Goal: Information Seeking & Learning: Check status

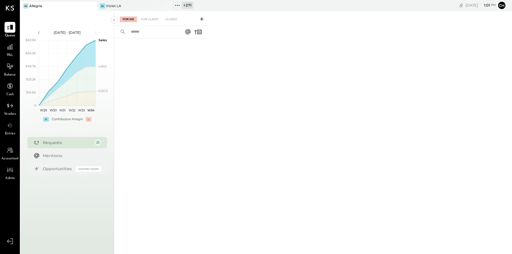
click at [90, 6] on icon at bounding box center [92, 6] width 7 height 7
click at [25, 6] on icon at bounding box center [23, 5] width 7 height 7
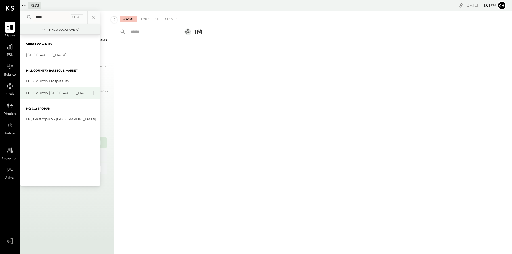
type input "****"
click at [68, 95] on div "Hill Country [GEOGRAPHIC_DATA]" at bounding box center [56, 92] width 61 height 5
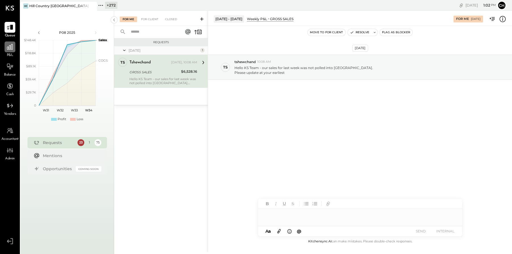
click at [8, 51] on div at bounding box center [10, 46] width 11 height 11
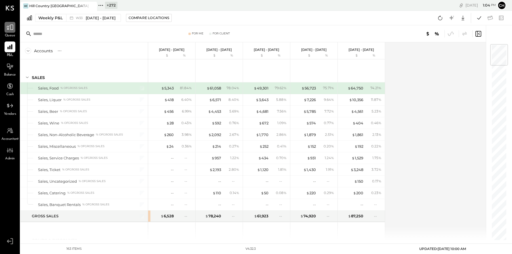
click at [10, 28] on icon at bounding box center [10, 27] width 7 height 5
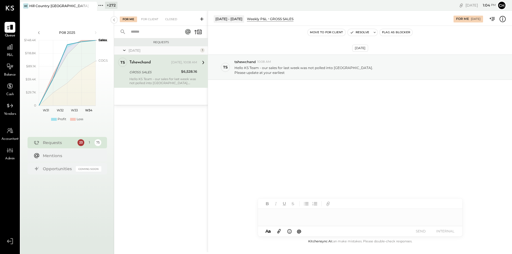
click at [150, 84] on div "Hello KS Team - our sales for last week was not polled into [GEOGRAPHIC_DATA]. …" at bounding box center [164, 81] width 68 height 8
click at [201, 20] on icon at bounding box center [202, 19] width 6 height 6
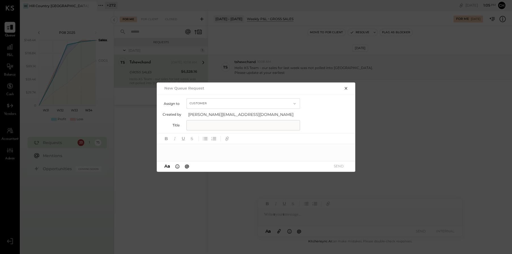
click at [205, 105] on button "Customer" at bounding box center [244, 103] width 114 height 11
click at [207, 112] on span "Accountant" at bounding box center [201, 114] width 20 height 4
click at [205, 126] on input "text" at bounding box center [244, 125] width 114 height 10
type input "*"
type input "**********"
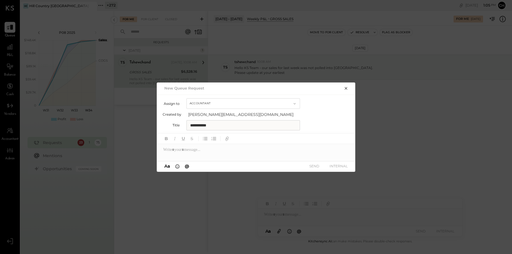
click at [212, 152] on div at bounding box center [256, 149] width 199 height 11
type input "*"
click at [347, 87] on icon "button" at bounding box center [346, 88] width 3 height 3
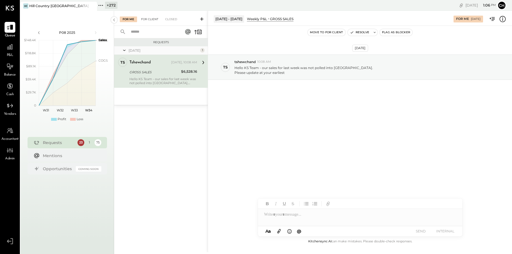
click at [143, 20] on div "For Client" at bounding box center [149, 19] width 23 height 6
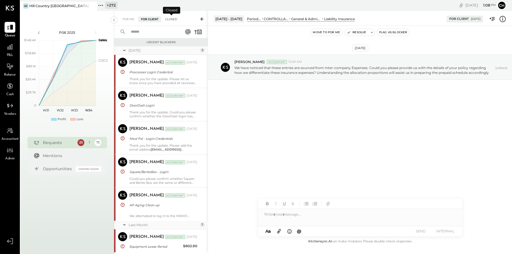
click at [172, 19] on div "Closed" at bounding box center [171, 19] width 18 height 6
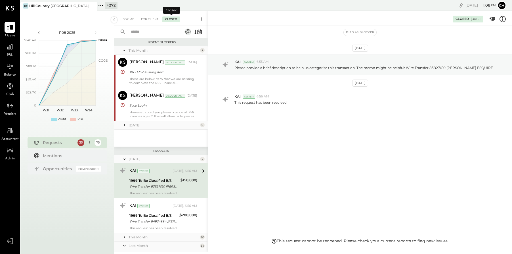
scroll to position [35, 0]
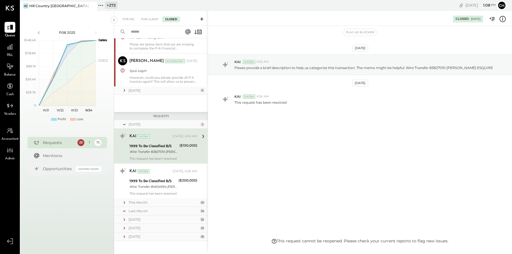
click at [125, 125] on icon at bounding box center [125, 124] width 6 height 14
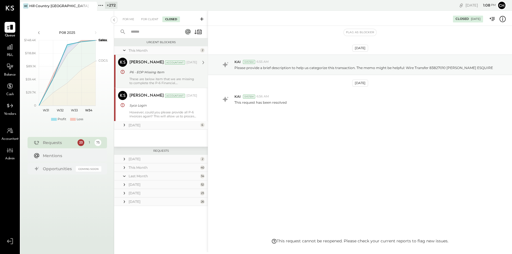
click at [145, 76] on div "[PERSON_NAME] Accountant [DATE] P6 - EOP Missing Item These are below item that…" at bounding box center [164, 71] width 68 height 27
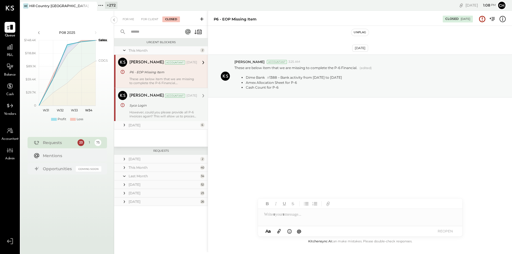
click at [183, 102] on div "Syco Login" at bounding box center [163, 105] width 66 height 7
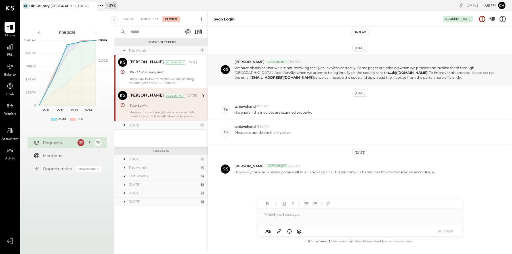
click at [283, 218] on div at bounding box center [360, 214] width 205 height 11
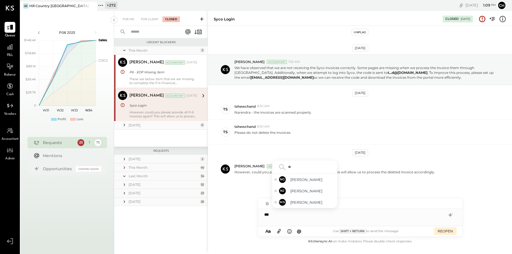
type input "*"
click at [303, 176] on span "[PERSON_NAME]" at bounding box center [313, 174] width 45 height 5
click at [312, 215] on div "**********" at bounding box center [360, 214] width 205 height 11
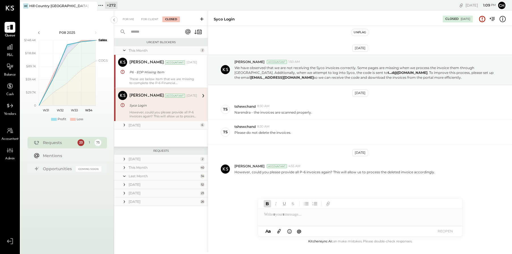
click at [124, 123] on icon at bounding box center [125, 125] width 6 height 6
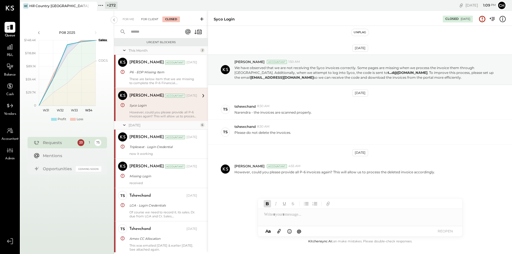
click at [153, 20] on div "For Client" at bounding box center [149, 19] width 23 height 6
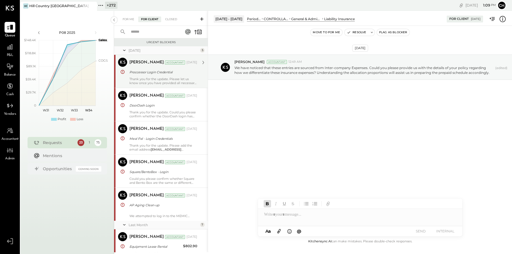
click at [159, 82] on div "Thank you for the update. Please let us know once you have provided all necessa…" at bounding box center [164, 81] width 68 height 8
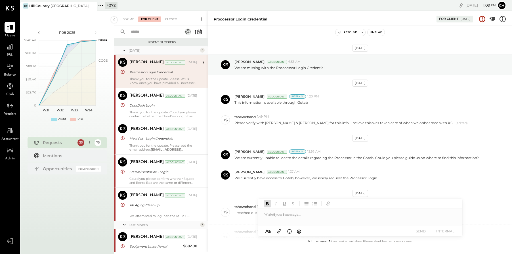
scroll to position [89, 0]
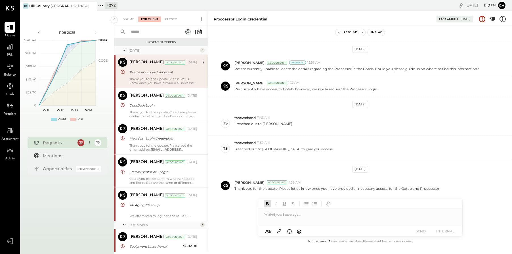
click at [123, 50] on icon at bounding box center [125, 50] width 6 height 14
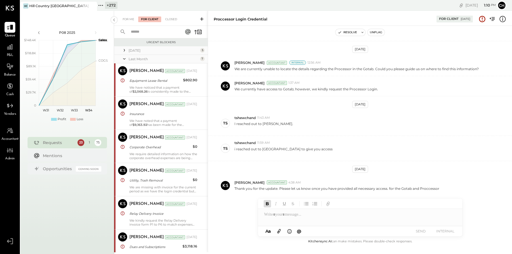
click at [124, 57] on icon at bounding box center [125, 59] width 6 height 14
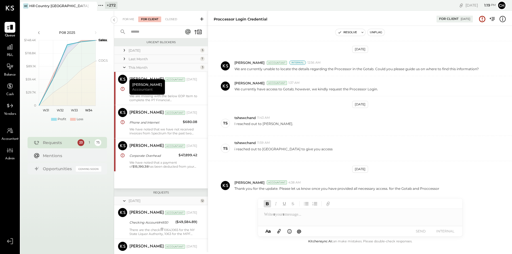
click at [200, 16] on icon at bounding box center [202, 19] width 6 height 6
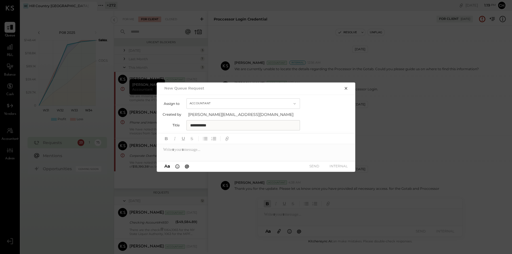
drag, startPoint x: 217, startPoint y: 127, endPoint x: 186, endPoint y: 125, distance: 31.3
click at [186, 125] on div "**********" at bounding box center [256, 125] width 187 height 10
type input "**********"
click at [204, 151] on div at bounding box center [256, 149] width 199 height 11
type input "*****"
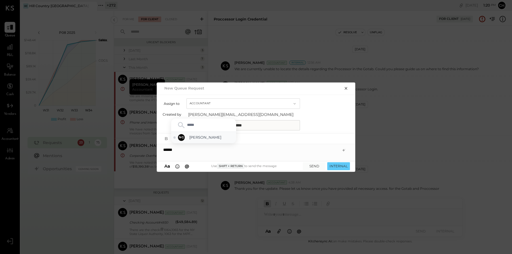
click at [219, 138] on span "[PERSON_NAME]" at bounding box center [211, 137] width 45 height 5
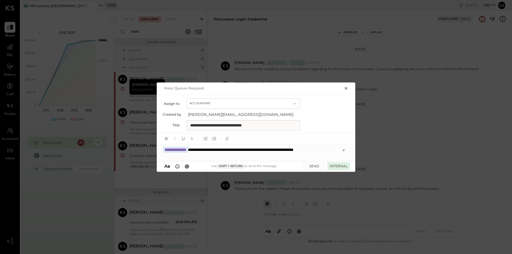
click at [336, 165] on button "INTERNAL" at bounding box center [338, 166] width 23 height 8
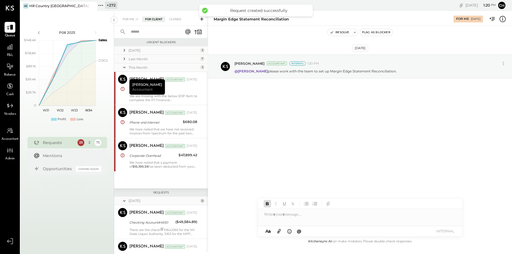
scroll to position [811, 0]
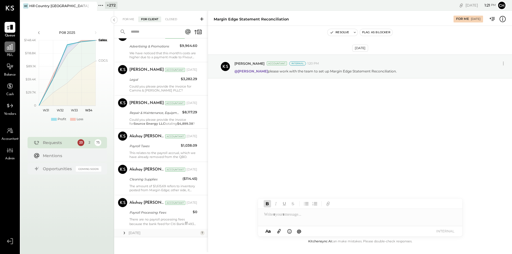
click at [8, 50] on icon at bounding box center [9, 46] width 7 height 7
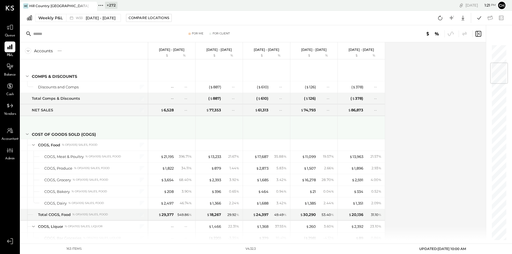
scroll to position [194, 0]
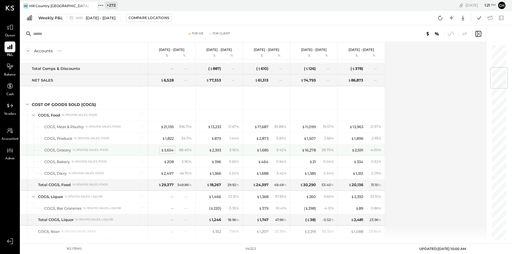
click at [170, 149] on div "$ 3,654" at bounding box center [167, 149] width 13 height 5
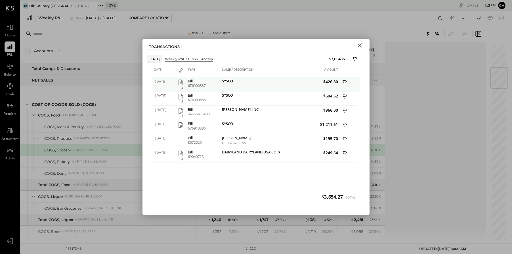
click at [181, 82] on icon "button" at bounding box center [181, 82] width 7 height 7
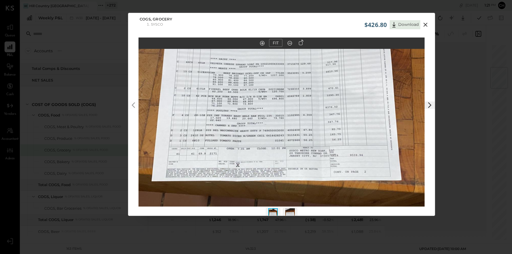
click at [425, 24] on icon at bounding box center [426, 25] width 4 height 4
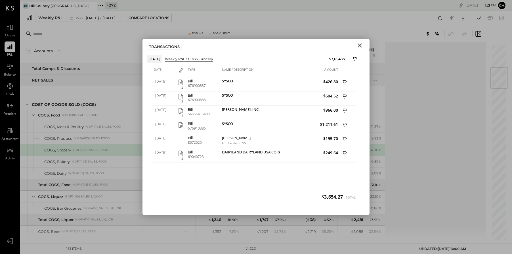
click at [360, 46] on icon "Close" at bounding box center [360, 45] width 7 height 7
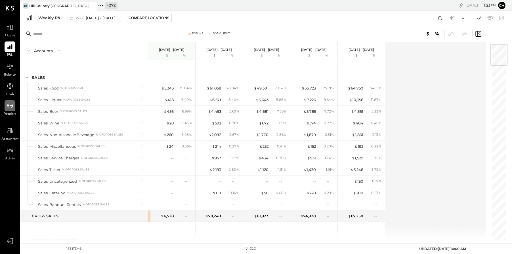
click at [13, 108] on icon at bounding box center [9, 105] width 7 height 7
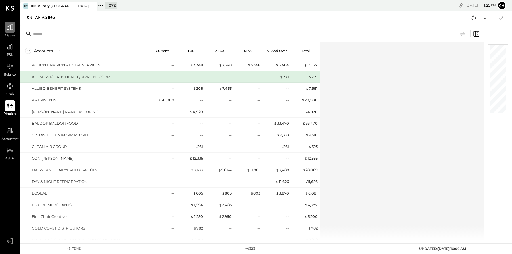
click at [10, 28] on icon at bounding box center [10, 27] width 7 height 5
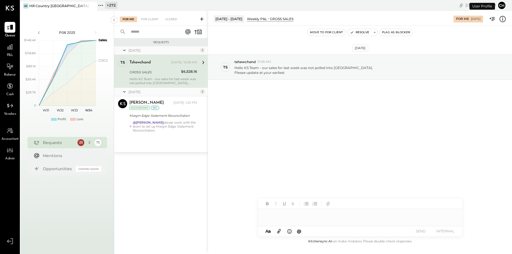
click at [81, 142] on div "23" at bounding box center [81, 142] width 7 height 7
click at [128, 19] on div "For Me" at bounding box center [128, 19] width 17 height 6
click at [74, 144] on div "Requests 23 2 75" at bounding box center [68, 142] width 80 height 11
click at [149, 19] on div "For Client" at bounding box center [149, 19] width 23 height 6
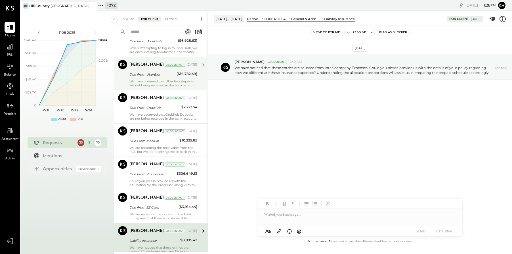
scroll to position [745, 0]
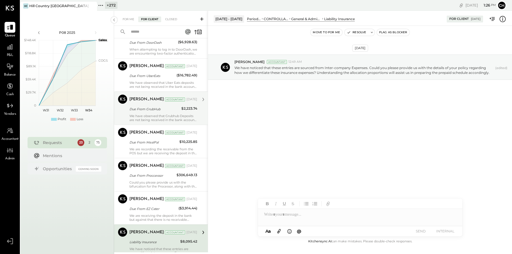
click at [160, 107] on div "Due From GrubHub" at bounding box center [155, 109] width 50 height 6
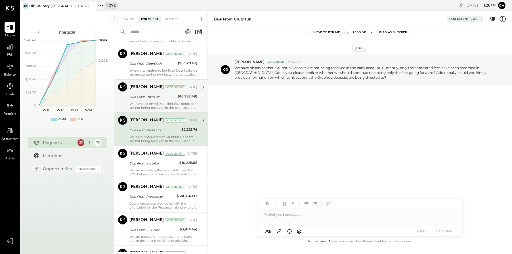
scroll to position [723, 0]
click at [166, 107] on div "We have observed that Uber Eats deposits are not being received in the bank acc…" at bounding box center [164, 107] width 68 height 8
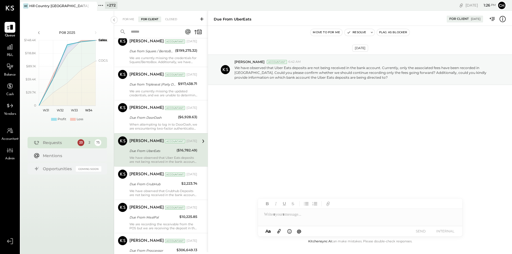
scroll to position [664, 0]
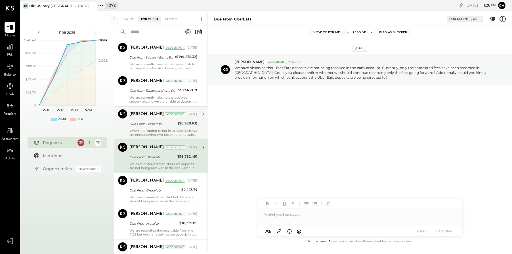
click at [146, 132] on div "When attempting to log in to DoorDash, we are encountering two-factor authentic…" at bounding box center [164, 133] width 68 height 8
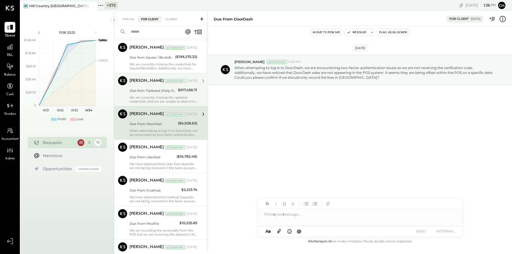
click at [150, 93] on div "Due from Tripleseat (Party Deposits)" at bounding box center [153, 91] width 47 height 6
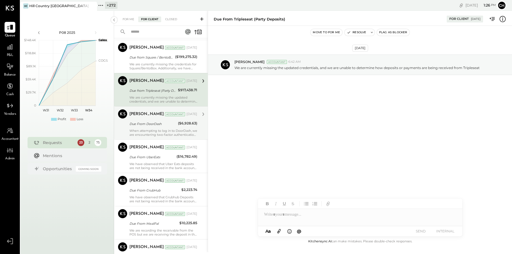
click at [145, 128] on div "[PERSON_NAME] Accountant [DATE] Due From DoorDash ($6,928.63) When attempting t…" at bounding box center [164, 122] width 68 height 27
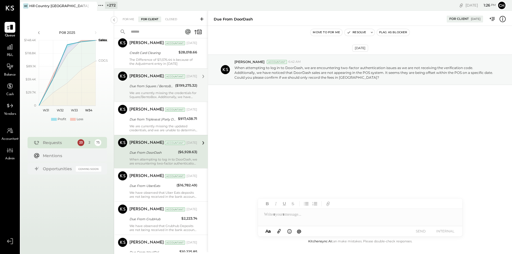
scroll to position [629, 0]
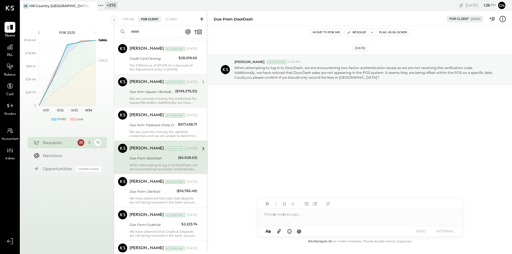
click at [167, 96] on div "[PERSON_NAME] Accountant [DATE] Due from Square / BentoBox ($199,275.32) We are…" at bounding box center [164, 90] width 68 height 27
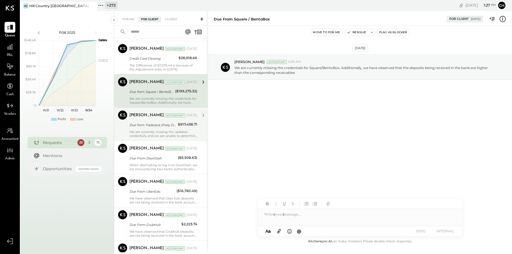
click at [163, 132] on div "We are currently missing the updated credentials, and we are unable to determin…" at bounding box center [164, 134] width 68 height 8
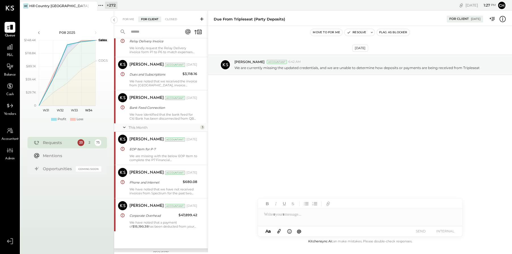
scroll to position [333, 0]
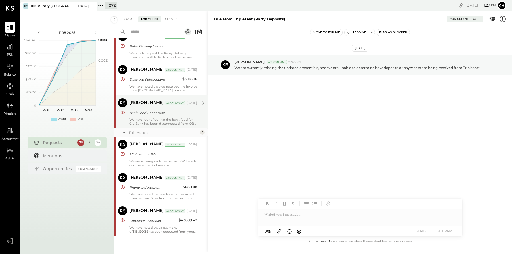
click at [164, 125] on div "We have identified that the bank feed for Citi Bank has been disconnected from …" at bounding box center [164, 122] width 68 height 8
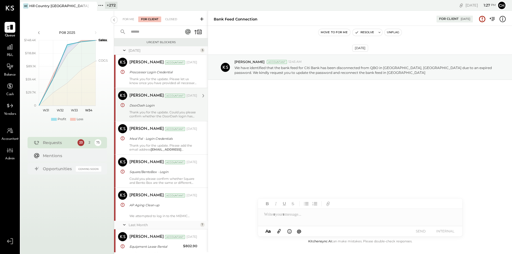
click at [179, 114] on div "Thank you for the update. Could you please confirm whether the DoorDash login h…" at bounding box center [164, 114] width 68 height 8
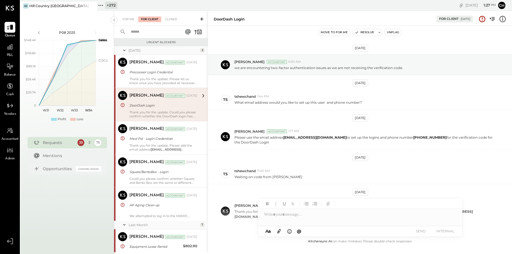
scroll to position [23, 0]
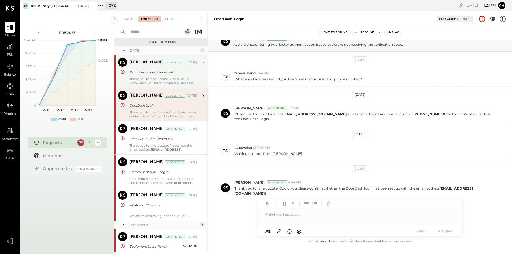
click at [173, 84] on div "Thank you for the update. Please let us know once you have provided all necessa…" at bounding box center [164, 81] width 68 height 8
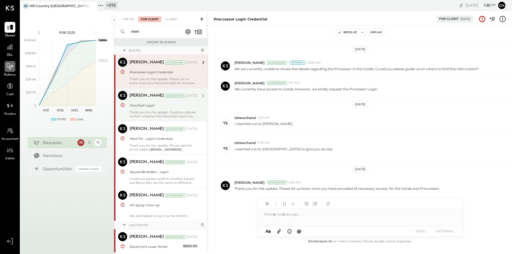
click at [5, 67] on div at bounding box center [10, 66] width 11 height 11
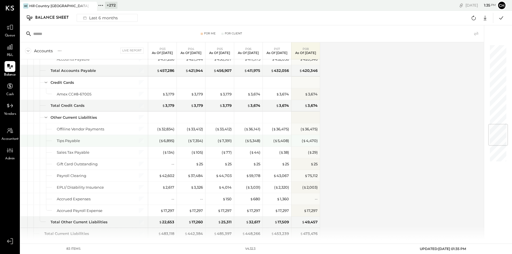
scroll to position [666, 0]
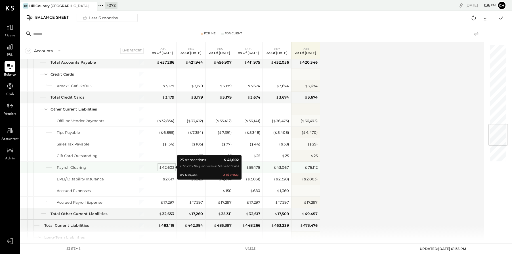
click at [166, 169] on div "$ 42,602" at bounding box center [166, 167] width 15 height 5
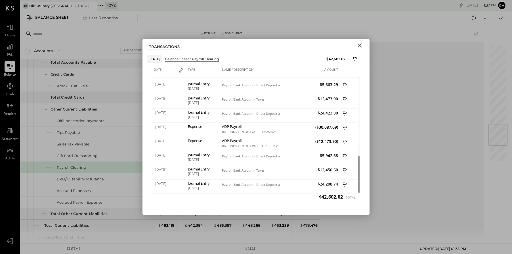
click at [360, 44] on icon "Close" at bounding box center [360, 45] width 7 height 7
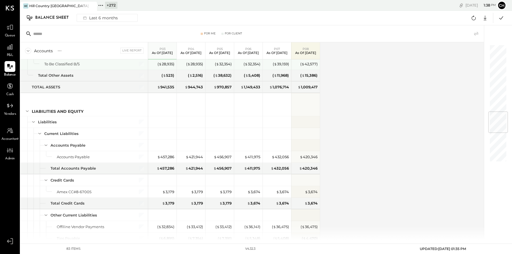
scroll to position [559, 0]
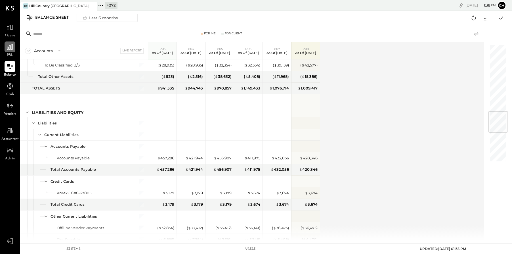
click at [10, 48] on icon at bounding box center [9, 46] width 7 height 7
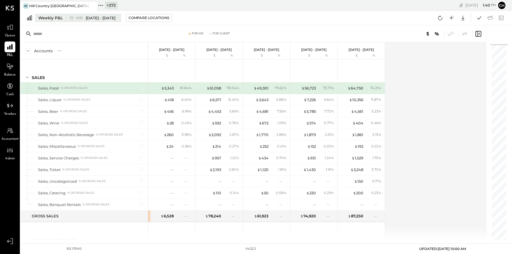
click at [85, 19] on div "W33 [DATE] - [DATE]" at bounding box center [96, 17] width 40 height 5
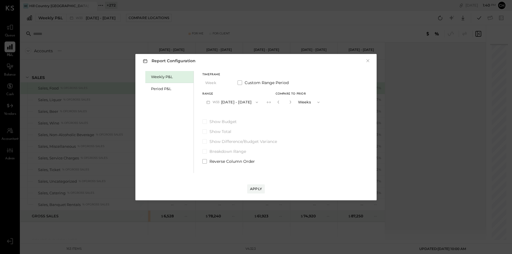
click at [239, 102] on button "W33 [DATE] - [DATE]" at bounding box center [233, 102] width 60 height 11
click at [240, 103] on span "[DATE] - [DATE]" at bounding box center [230, 102] width 27 height 5
click at [259, 187] on div "Apply" at bounding box center [256, 188] width 12 height 5
